Goal: Information Seeking & Learning: Learn about a topic

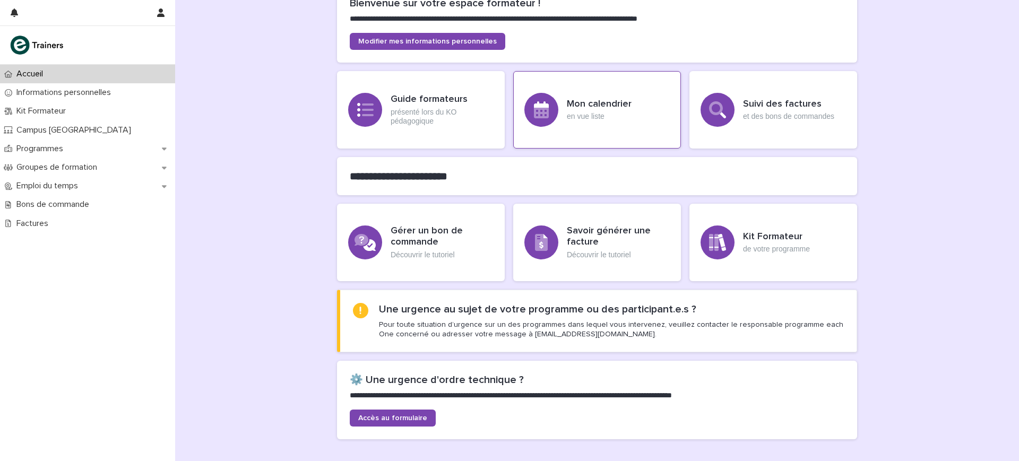
scroll to position [199, 0]
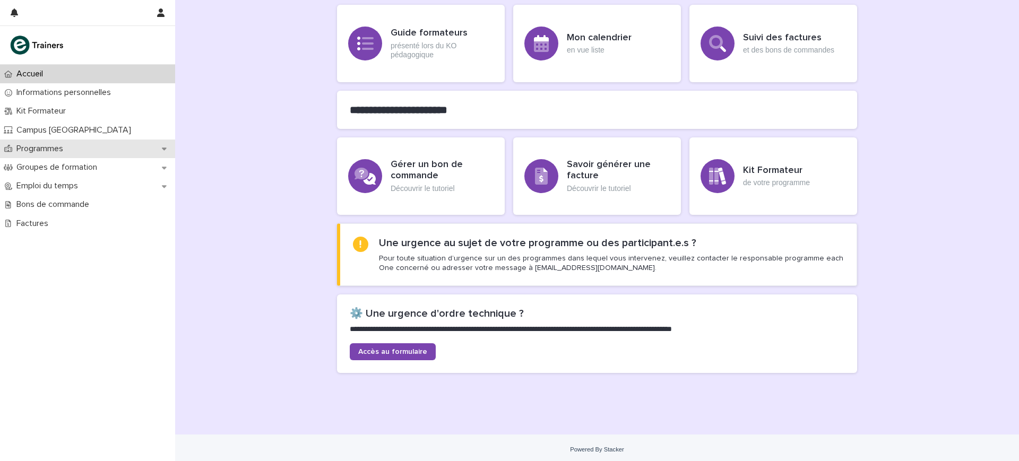
click at [89, 151] on div "Programmes" at bounding box center [87, 149] width 175 height 19
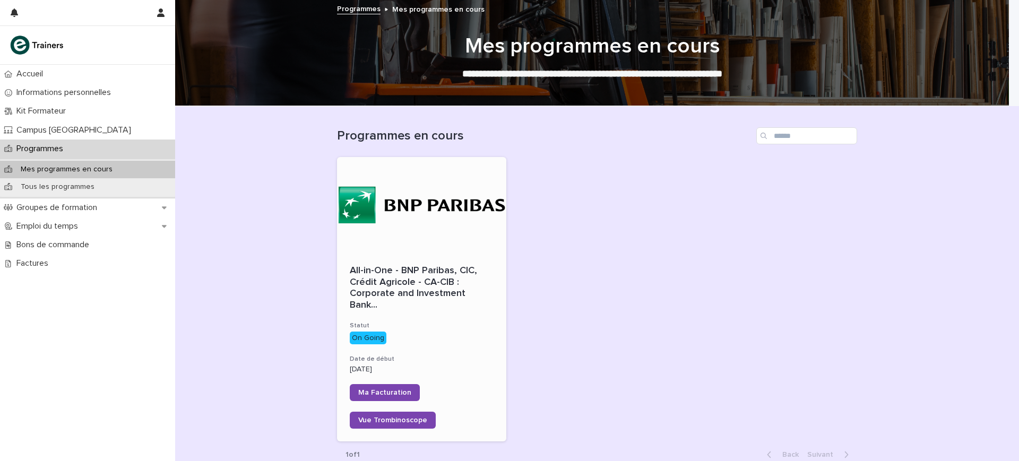
click at [411, 302] on div "All-in-One - BNP Paribas, CIC, Crédit Agricole - CA-CIB : Corporate and Investm…" at bounding box center [421, 347] width 169 height 189
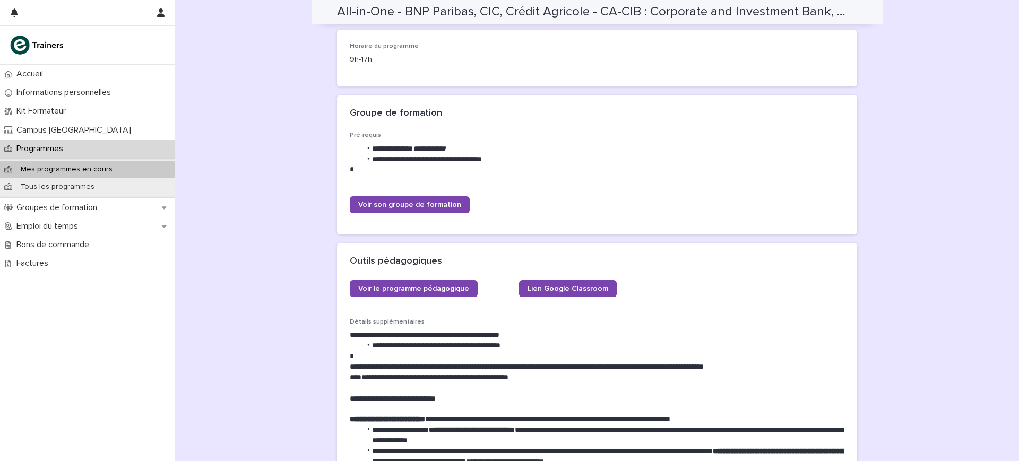
scroll to position [332, 0]
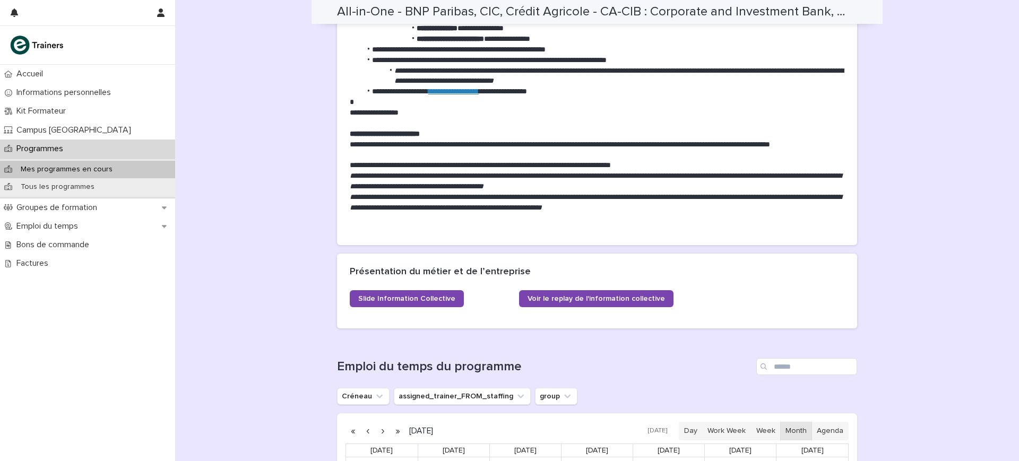
scroll to position [786, 0]
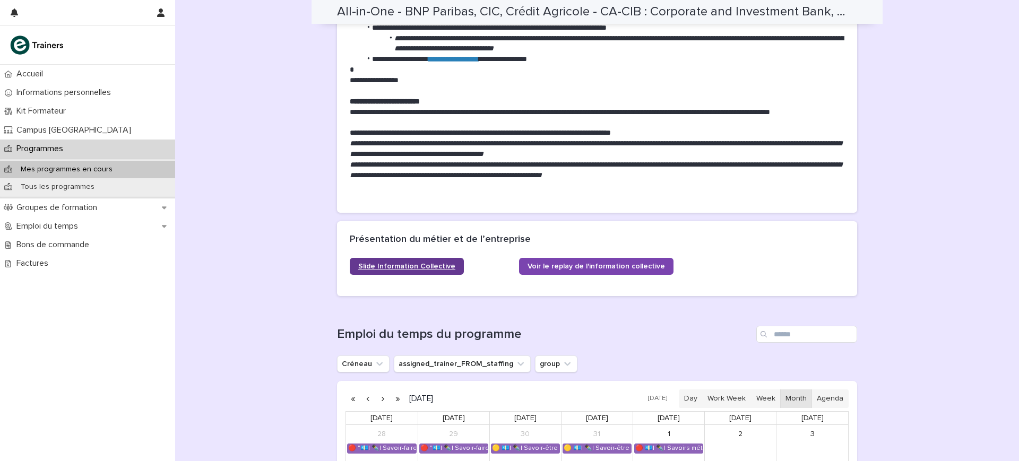
click at [359, 263] on span "Slide Information Collective" at bounding box center [406, 266] width 97 height 7
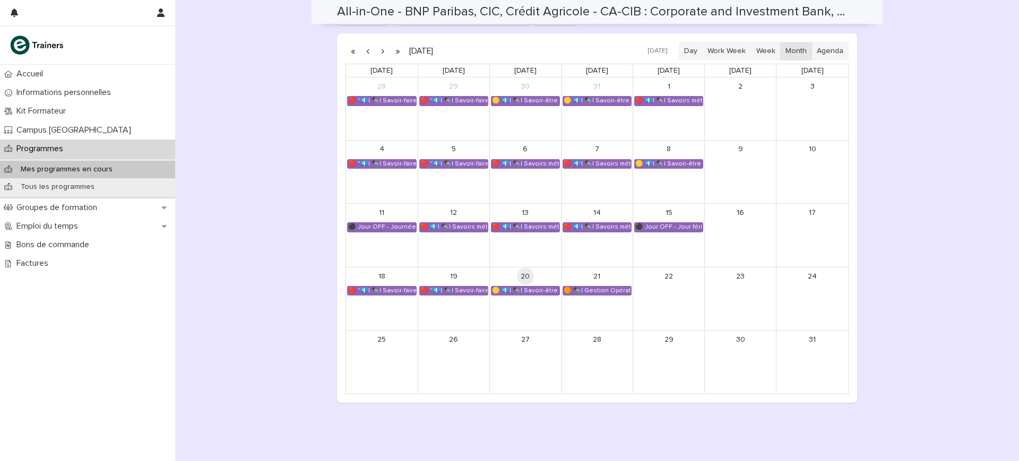
scroll to position [1147, 0]
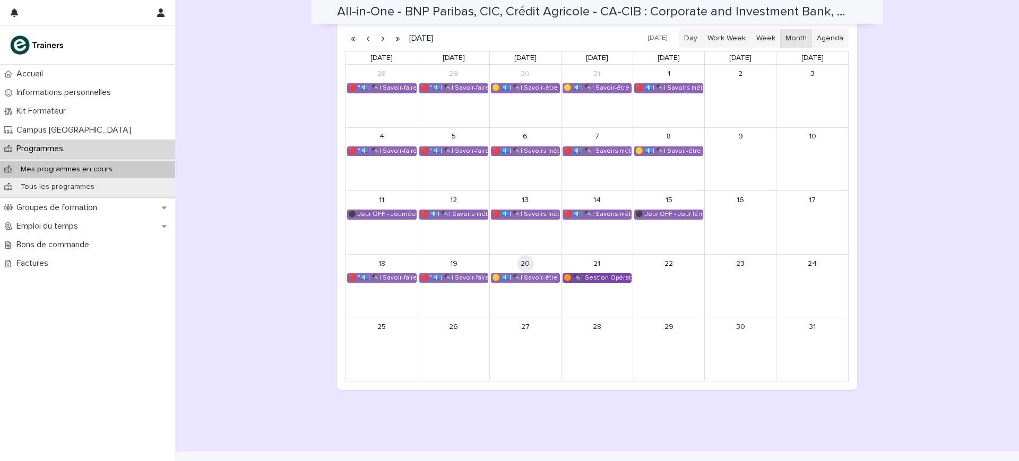
click at [588, 274] on div "🟠 ✒️| Gestion Opérationnelle - Cérémonie de Clôture" at bounding box center [597, 278] width 68 height 8
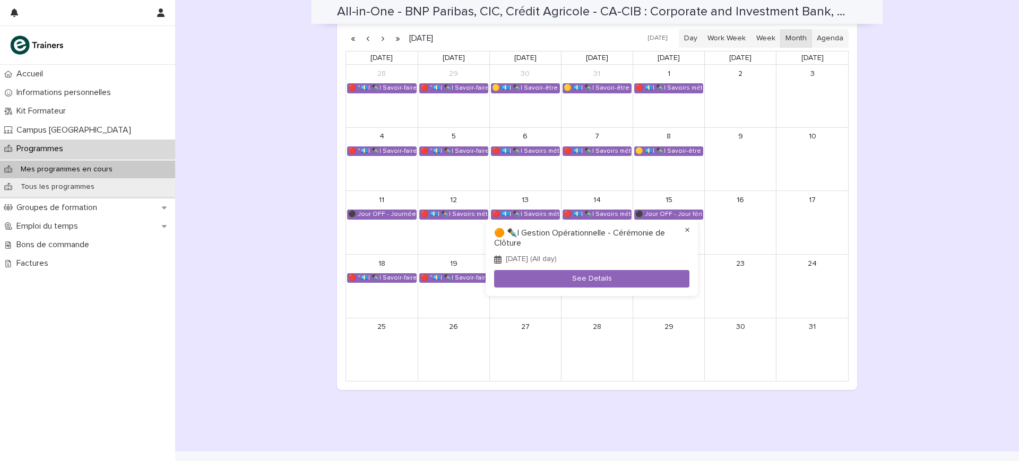
click at [687, 230] on button "×" at bounding box center [687, 230] width 13 height 13
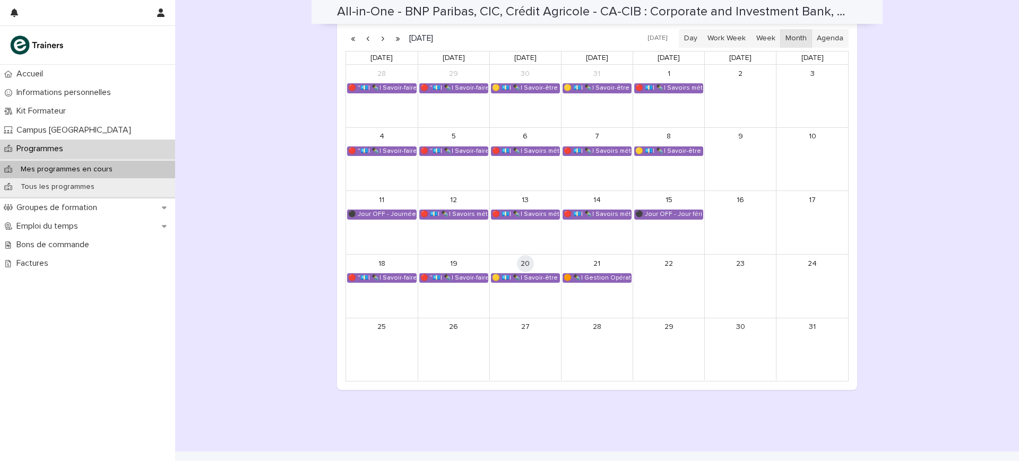
click at [515, 255] on div "20" at bounding box center [525, 264] width 71 height 18
click at [517, 274] on div "🟡 💶| ✒️| Savoir-être métier - Mobilisation et valorisation de ses forces et tal…" at bounding box center [525, 278] width 68 height 8
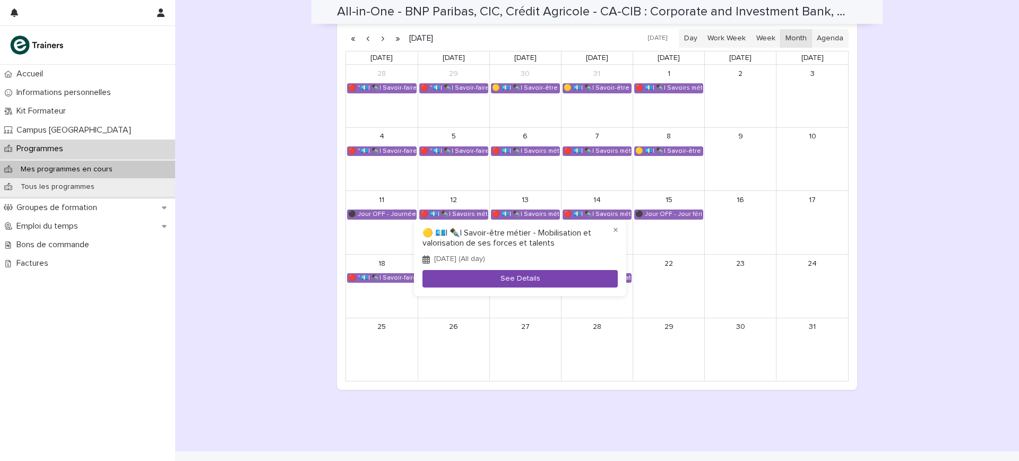
click at [524, 272] on button "See Details" at bounding box center [519, 279] width 195 height 18
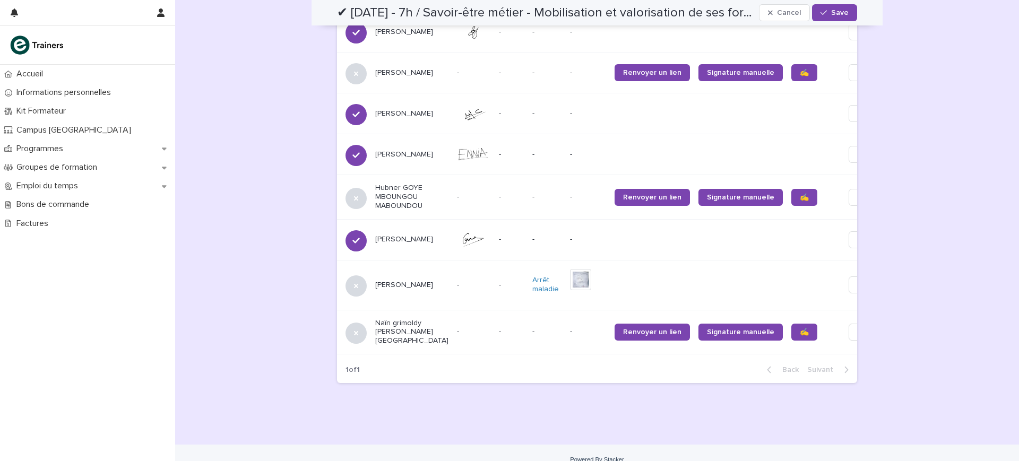
scroll to position [1223, 0]
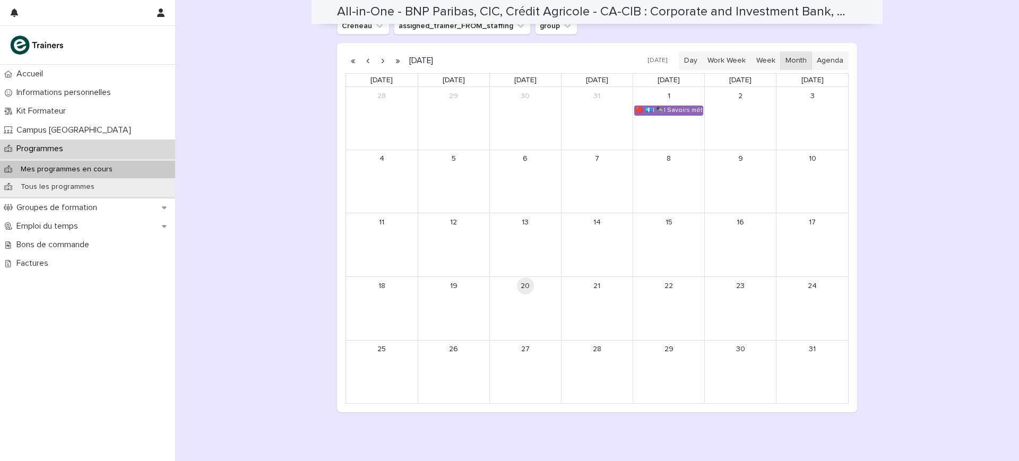
scroll to position [1147, 0]
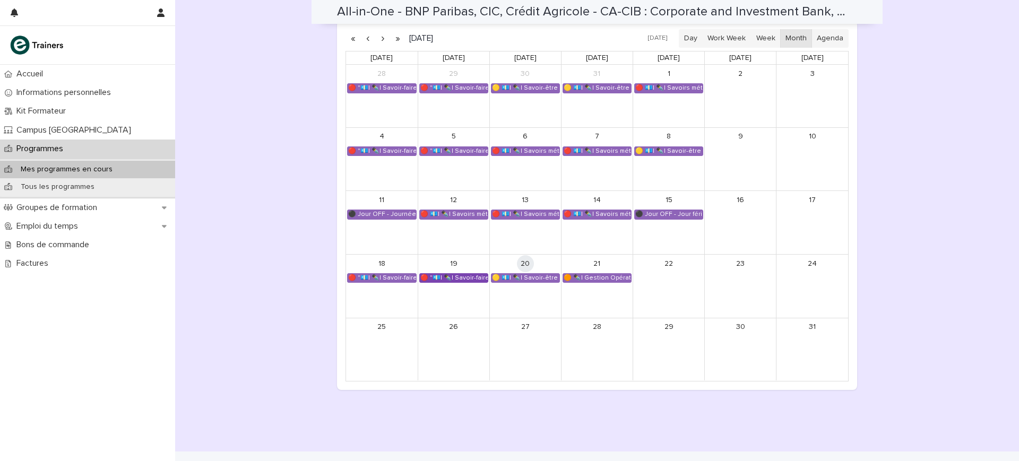
click at [451, 274] on div "🔴 "💶| ✒️| Savoir-faire métier ESB - Banques, Conformité et Finance"" at bounding box center [454, 278] width 68 height 8
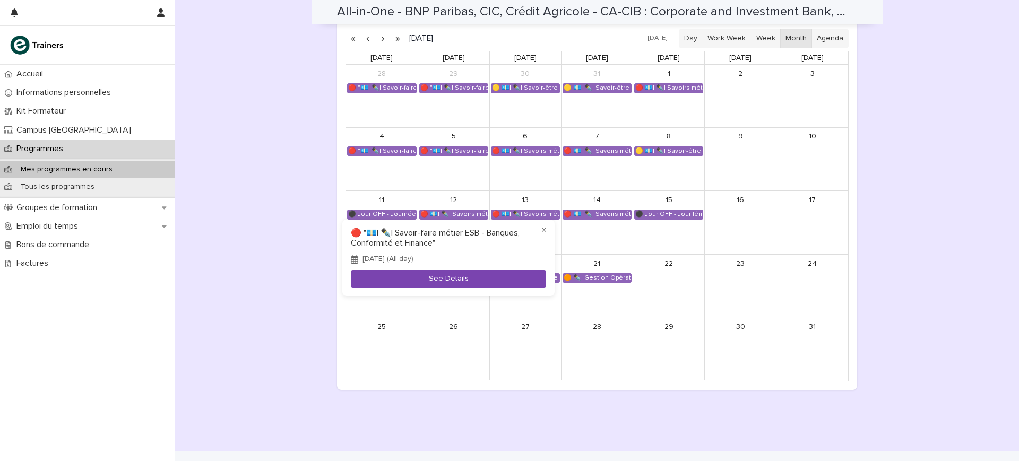
click at [450, 274] on button "See Details" at bounding box center [448, 279] width 195 height 18
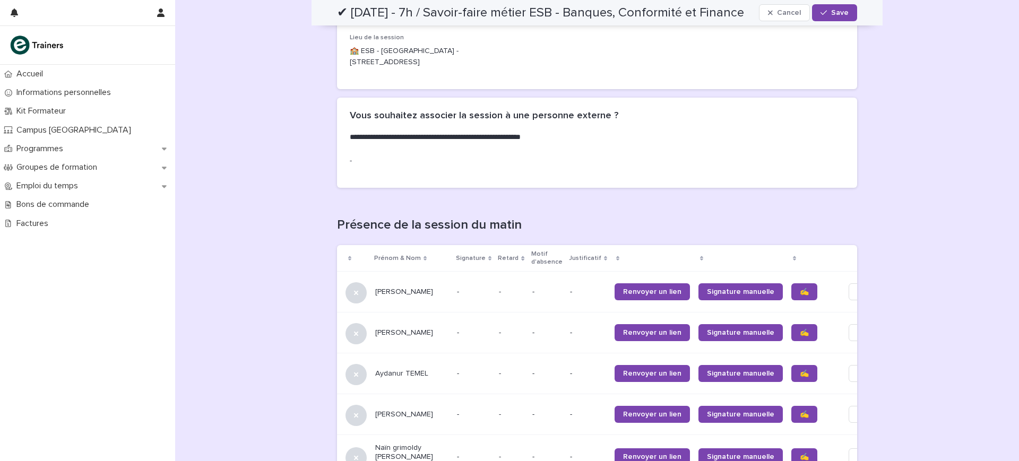
scroll to position [246, 0]
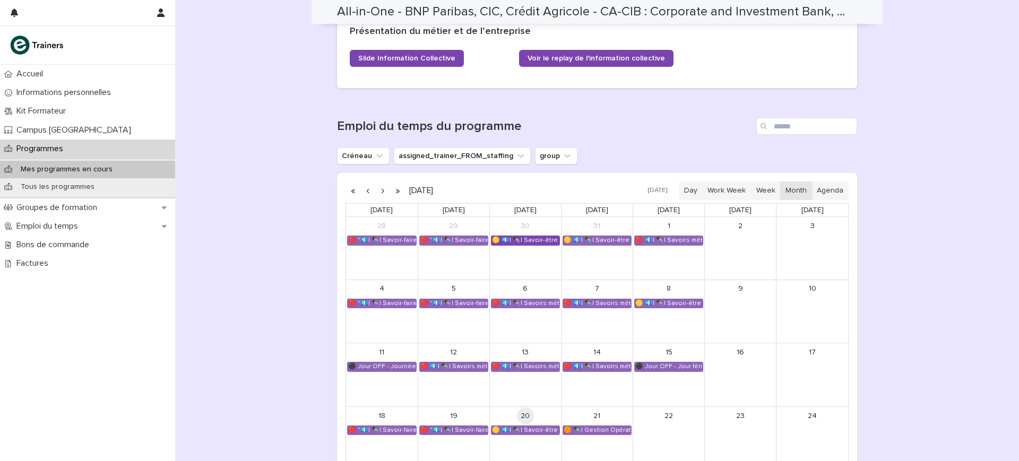
scroll to position [1127, 0]
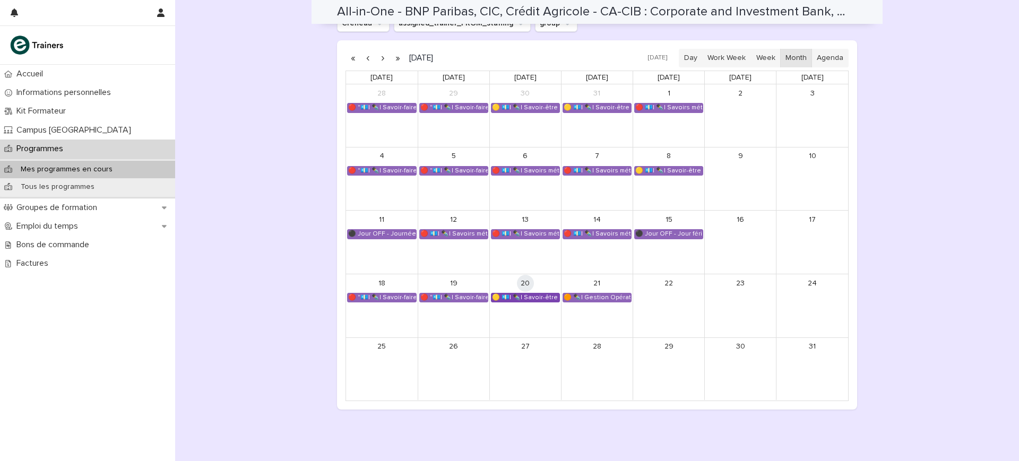
click at [532, 293] on link "🟡 💶| ✒️| Savoir-être métier - Mobilisation et valorisation de ses forces et tal…" at bounding box center [525, 298] width 69 height 10
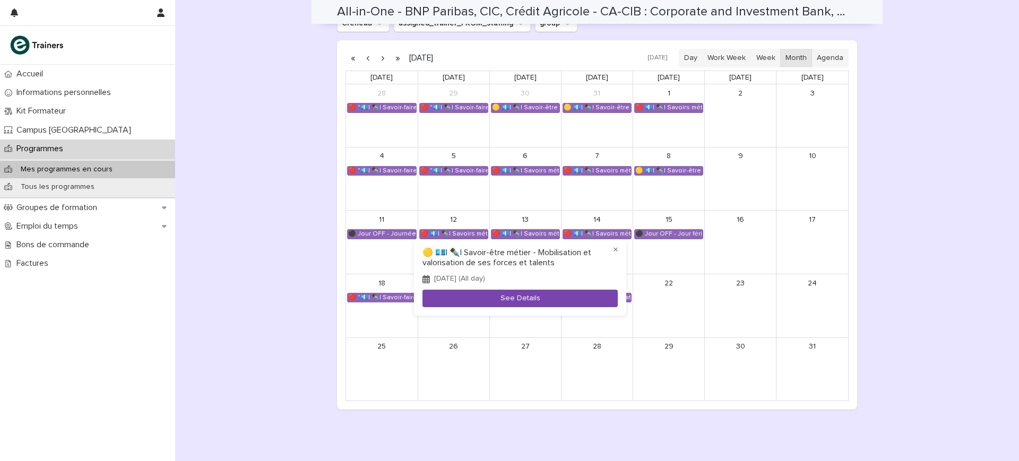
click at [539, 297] on button "See Details" at bounding box center [519, 299] width 195 height 18
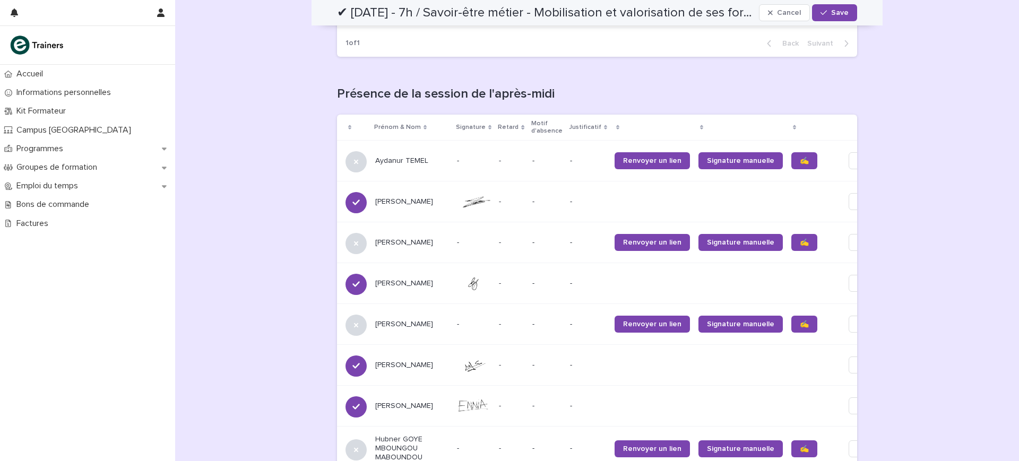
scroll to position [1157, 0]
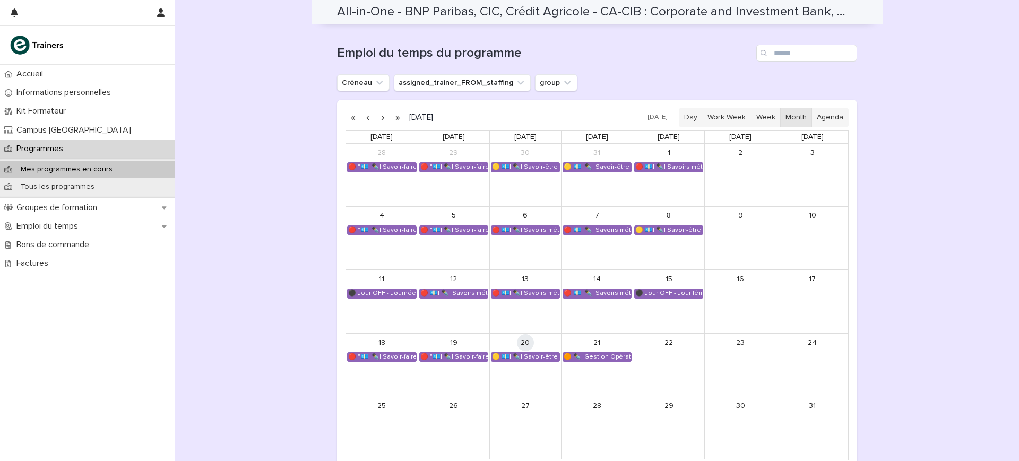
scroll to position [1147, 0]
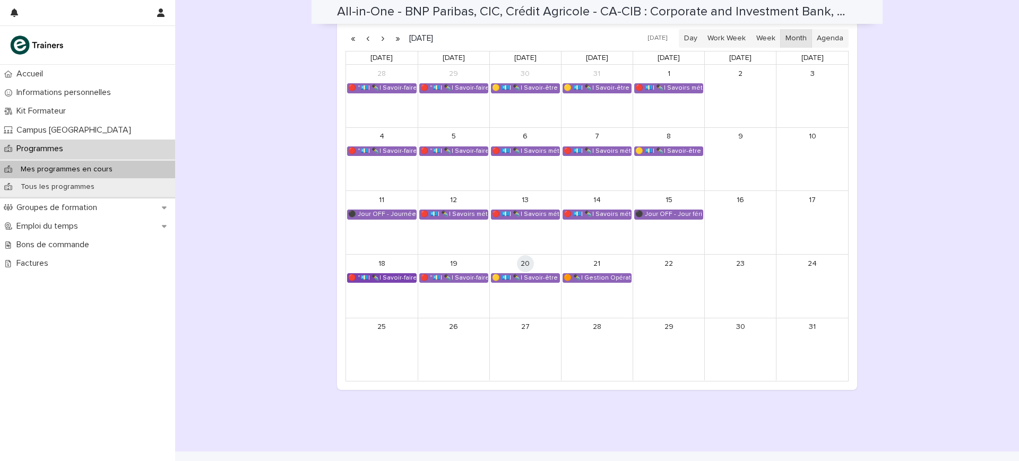
click at [397, 274] on div "🔴 "💶| ✒️| Savoir-faire métier ESB - Banques, Conformité et Finance"" at bounding box center [382, 278] width 68 height 8
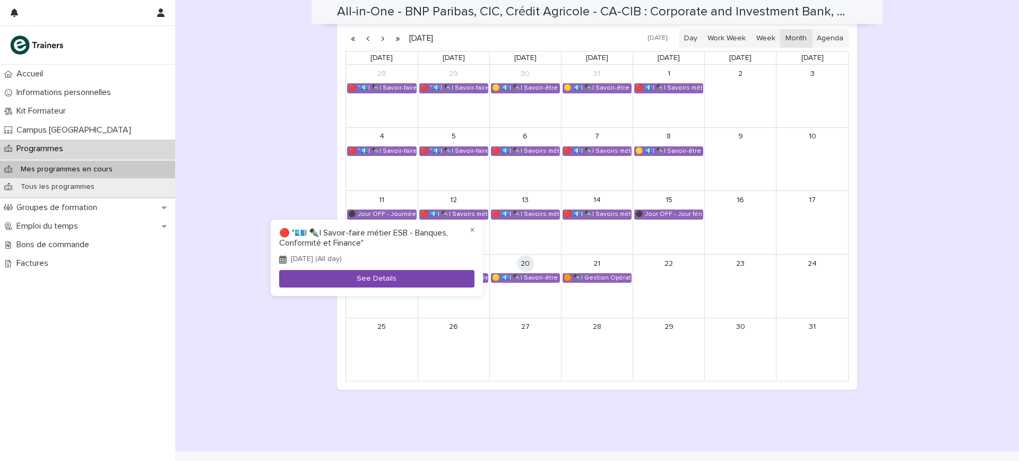
click at [411, 274] on button "See Details" at bounding box center [376, 279] width 195 height 18
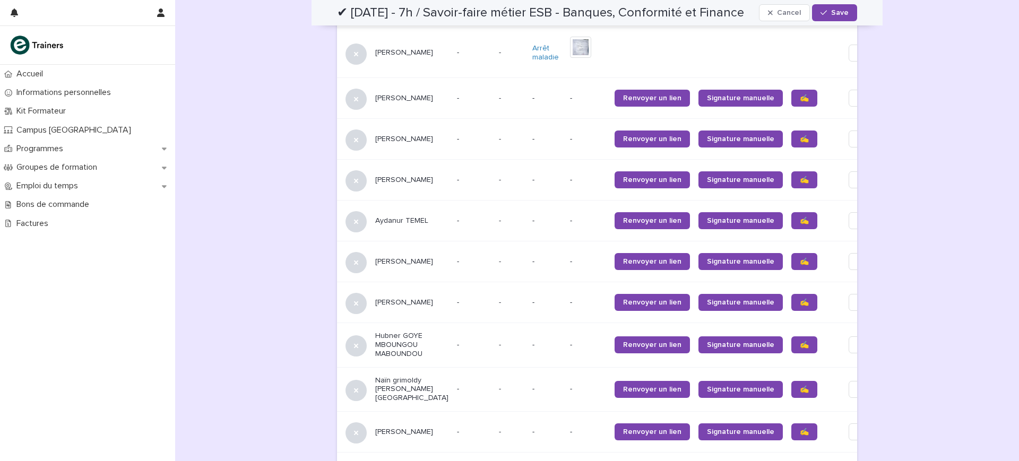
scroll to position [1194, 0]
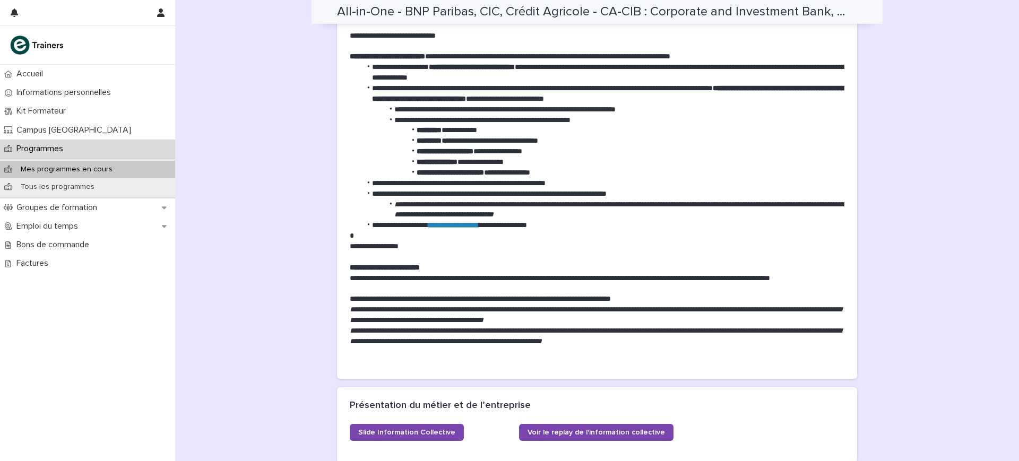
scroll to position [643, 0]
